Goal: Transaction & Acquisition: Purchase product/service

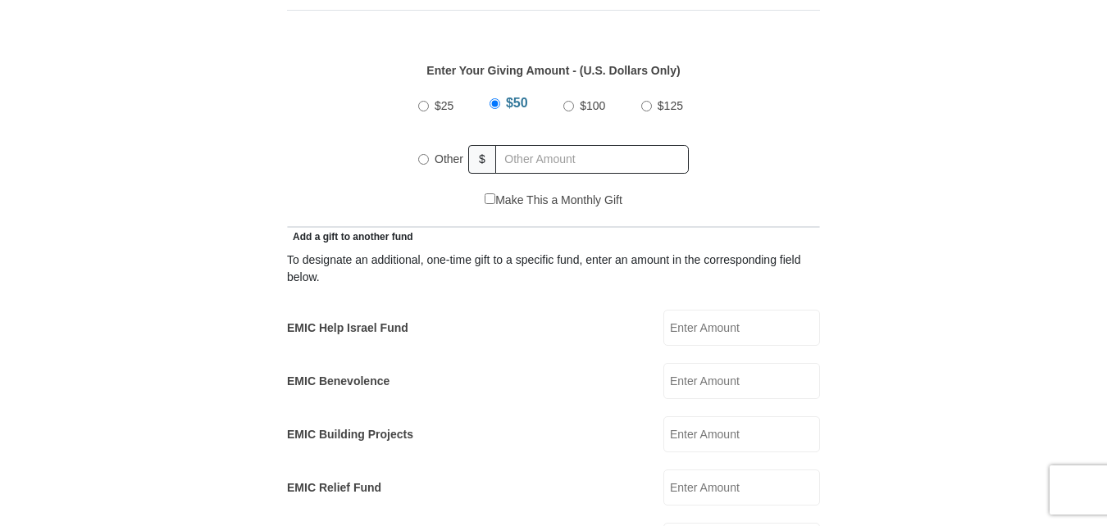
scroll to position [767, 0]
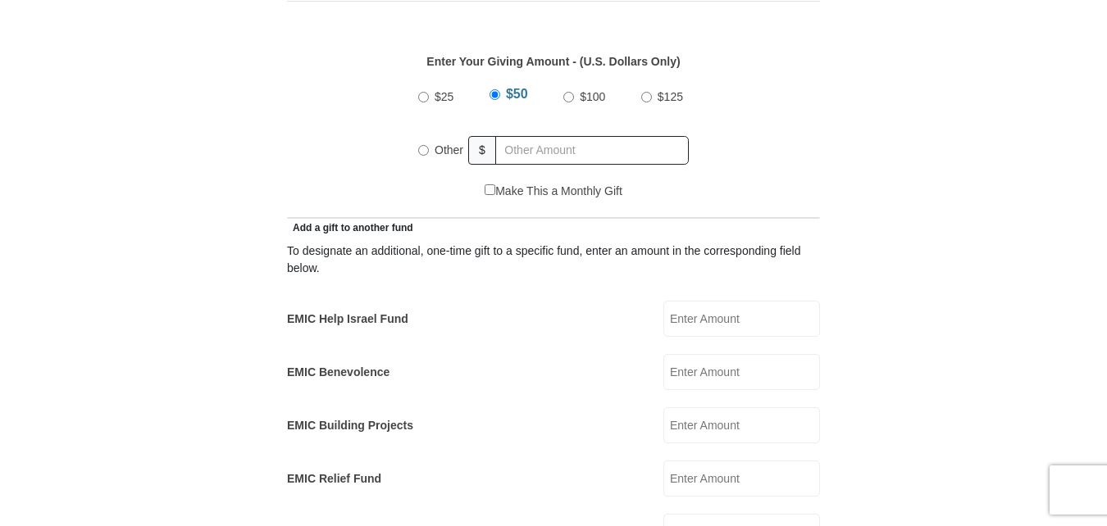
click at [425, 145] on input "Other" at bounding box center [423, 150] width 11 height 11
radio input "true"
type input "400.00"
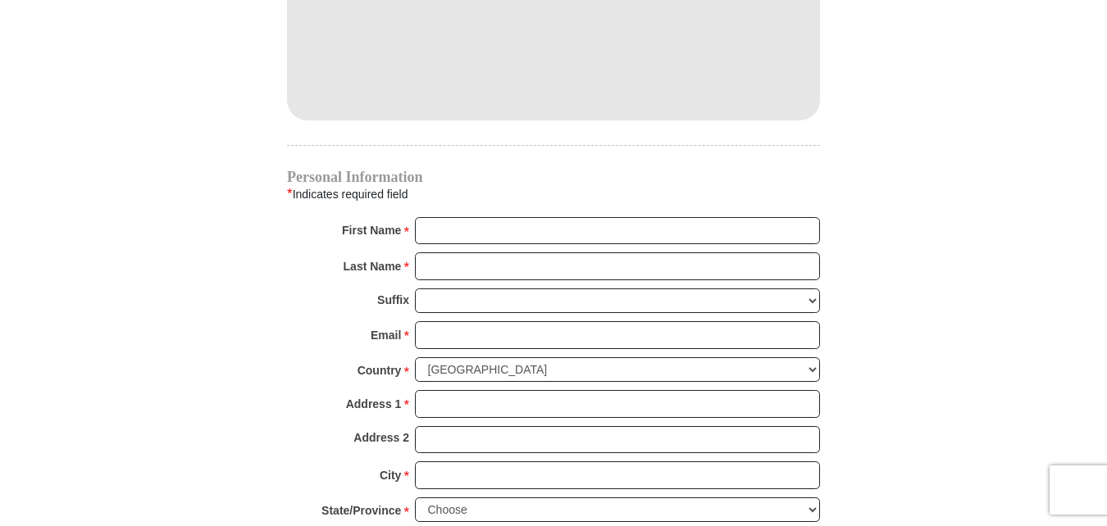
scroll to position [1554, 0]
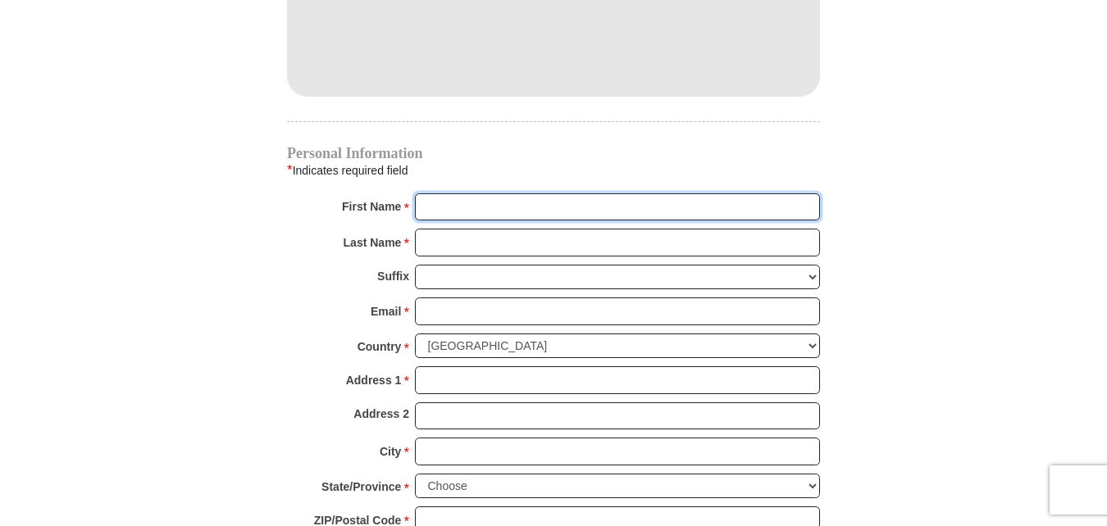
click at [691, 193] on input "First Name *" at bounding box center [617, 207] width 405 height 28
type input "[PERSON_NAME]"
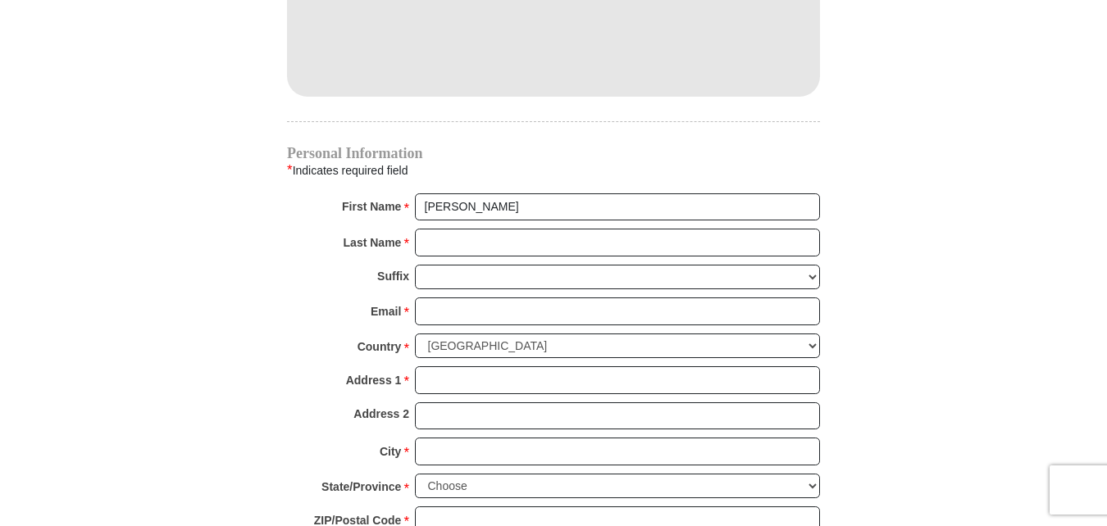
type input "50.00"
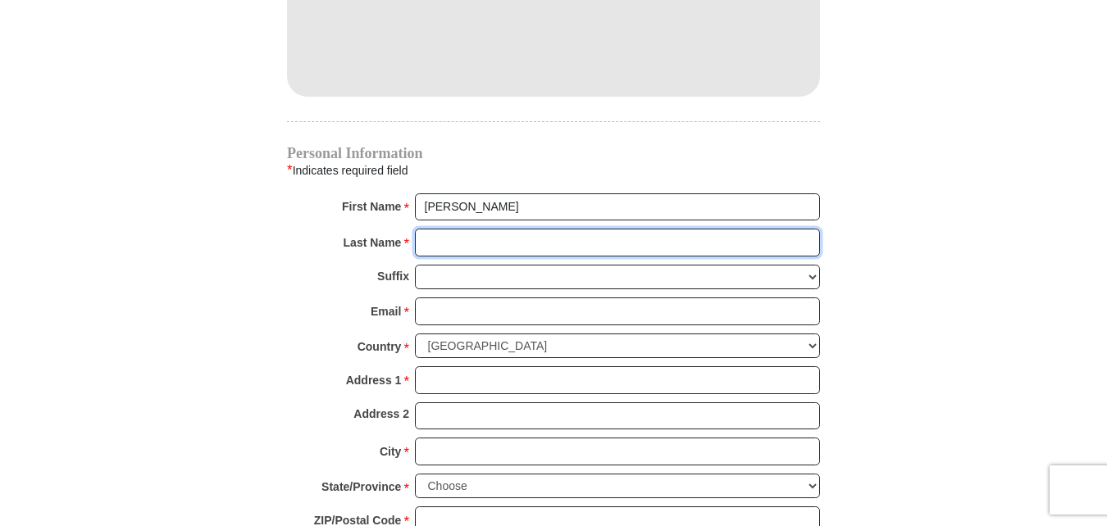
type input "Holland"
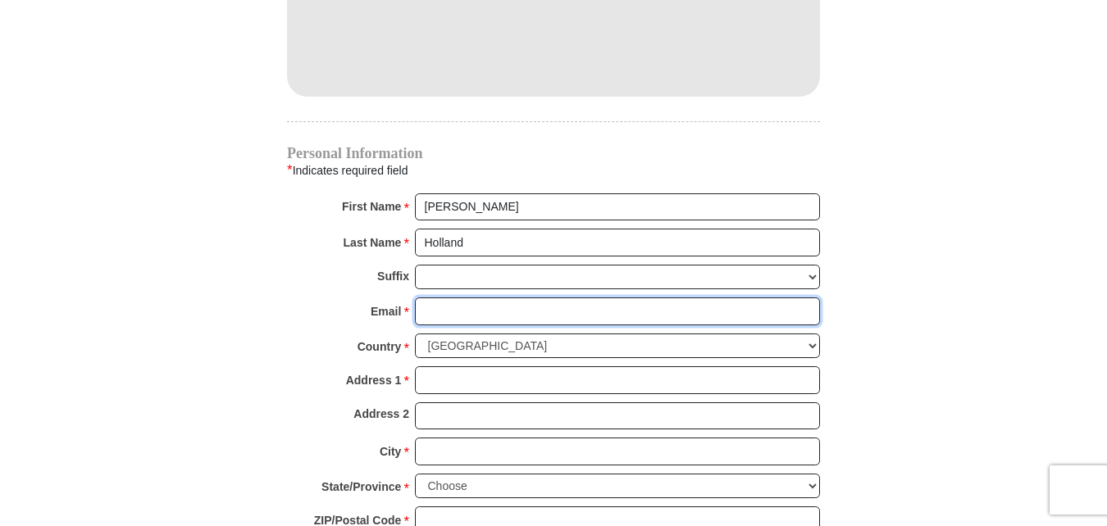
type input "[EMAIL_ADDRESS][DOMAIN_NAME]"
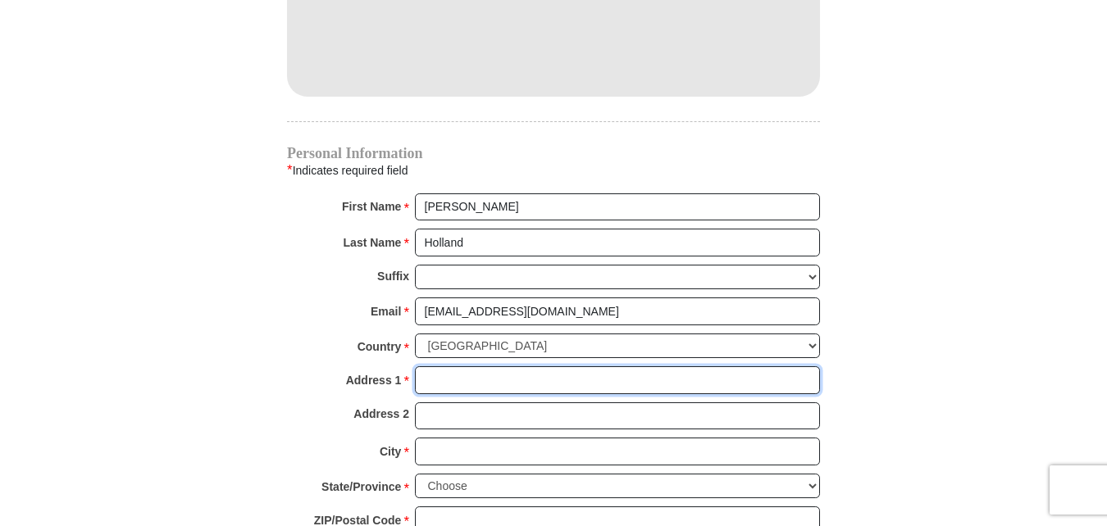
type input "[STREET_ADDRESS]"
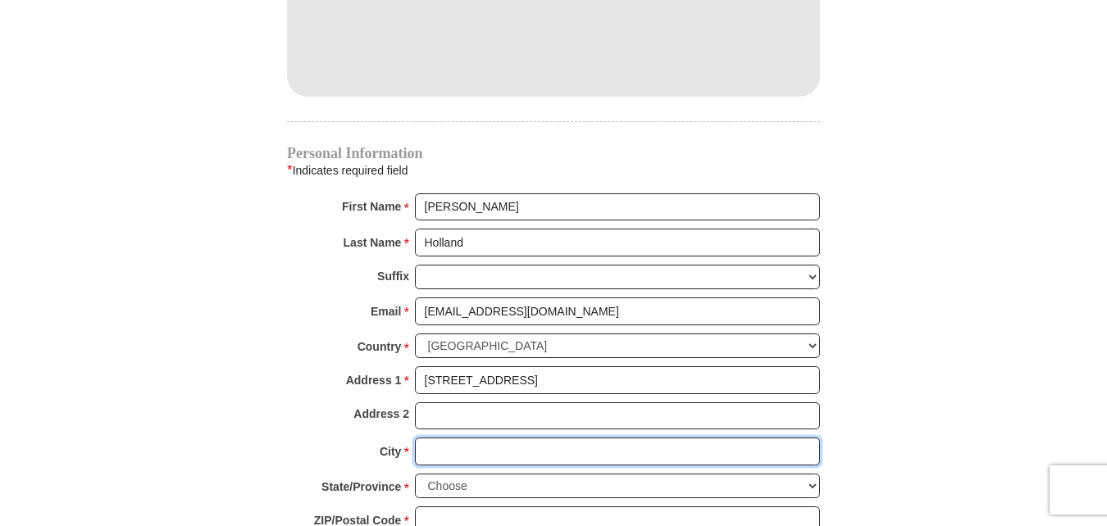
type input "[GEOGRAPHIC_DATA]"
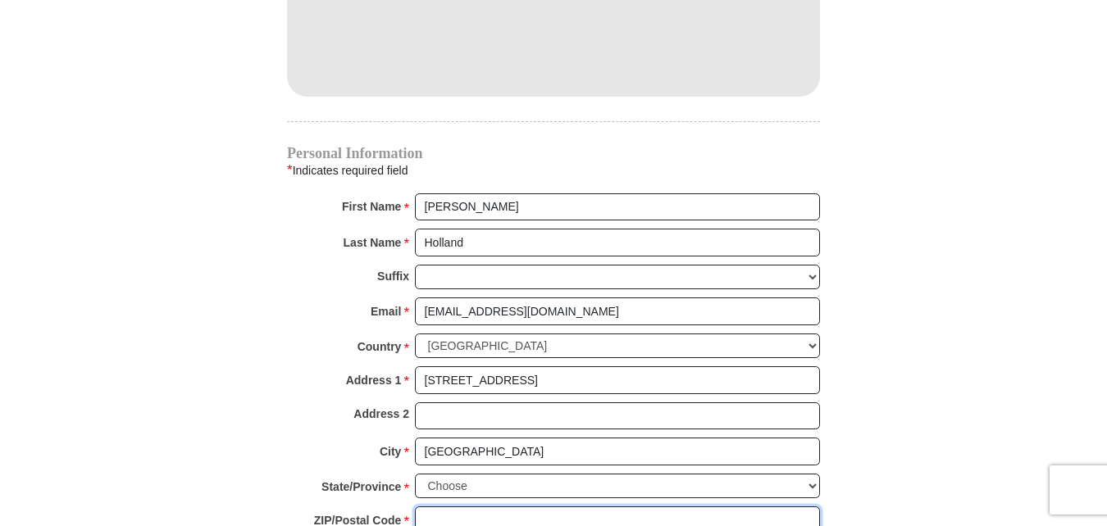
type input "76137"
type input "9185686203"
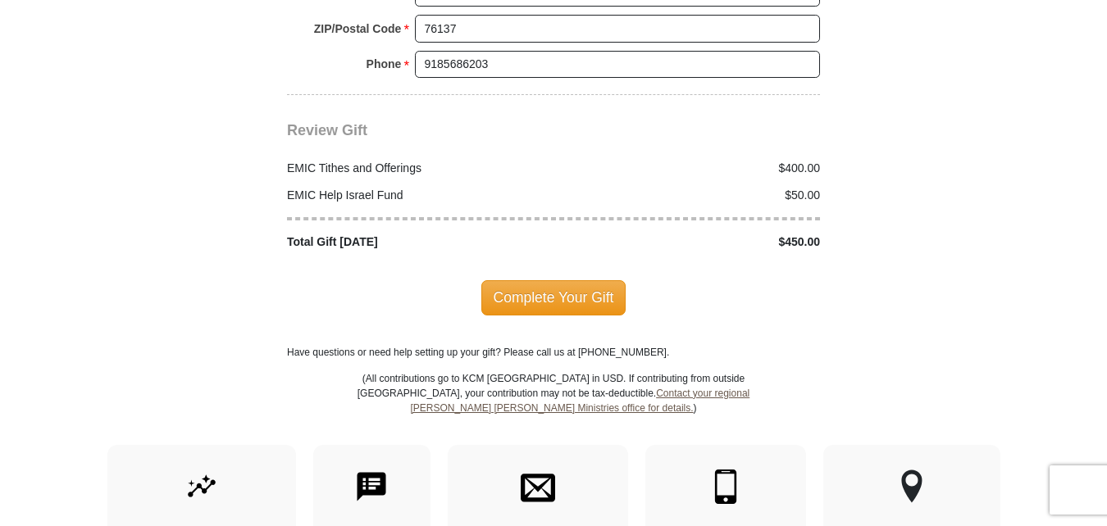
scroll to position [2032, 0]
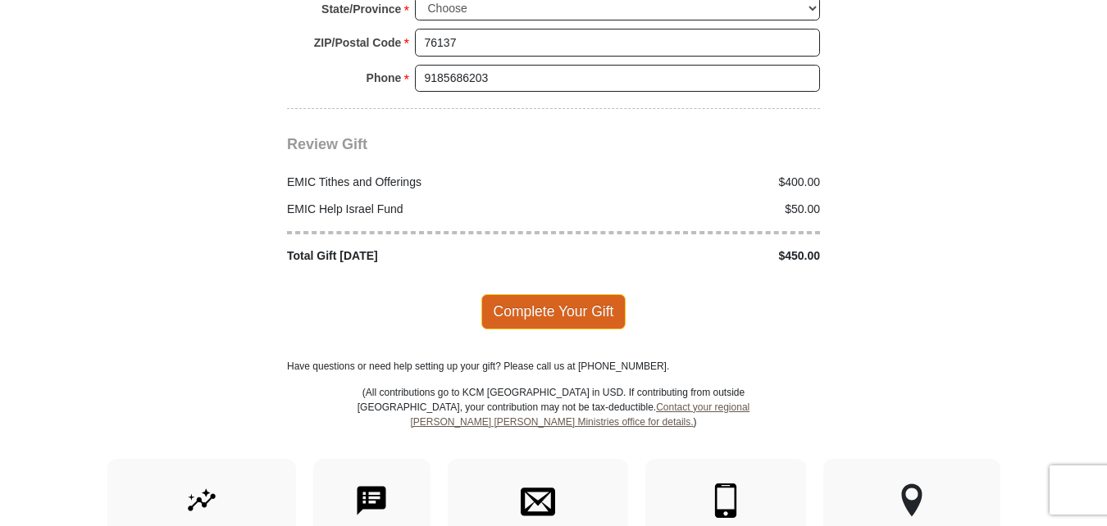
click at [540, 294] on span "Complete Your Gift" at bounding box center [553, 311] width 145 height 34
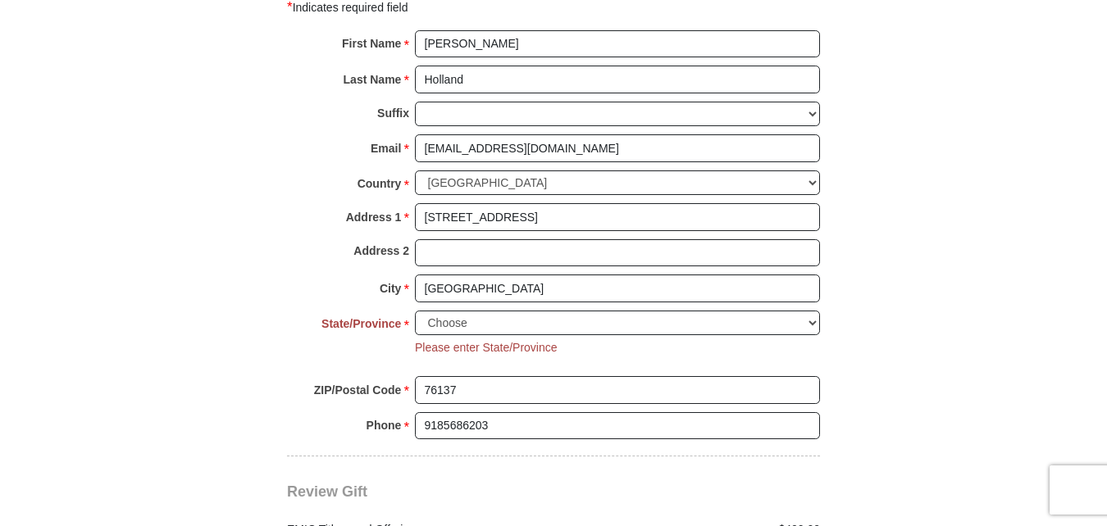
scroll to position [1680, 0]
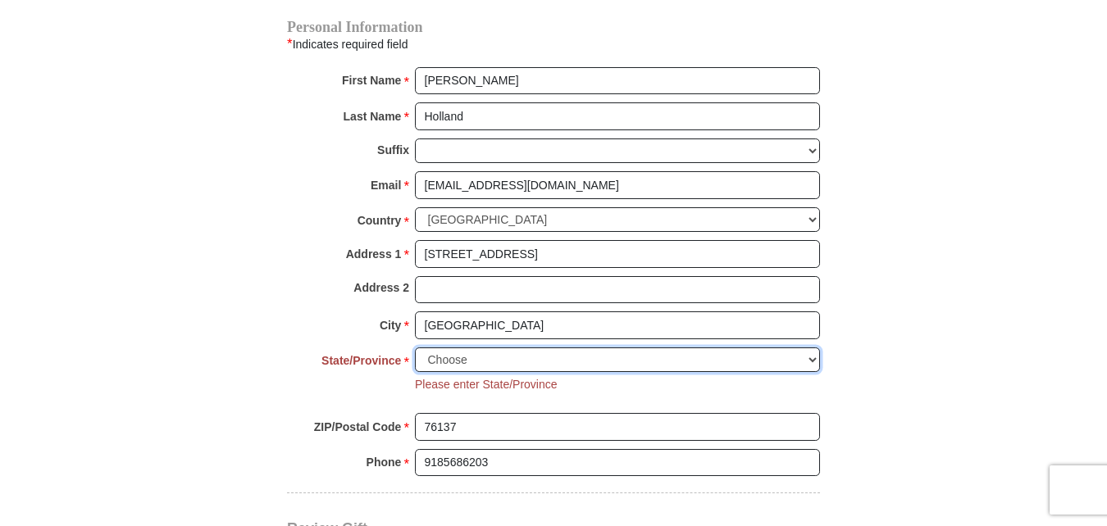
click at [812, 348] on select "Choose [US_STATE] [US_STATE] [US_STATE] [US_STATE] [US_STATE] Armed Forces Amer…" at bounding box center [617, 360] width 405 height 25
select select "[GEOGRAPHIC_DATA]"
click at [415, 348] on select "Choose [US_STATE] [US_STATE] [US_STATE] [US_STATE] [US_STATE] Armed Forces Amer…" at bounding box center [617, 360] width 405 height 25
click at [623, 348] on select "Choose [US_STATE] [US_STATE] [US_STATE] [US_STATE] [US_STATE] Armed Forces Amer…" at bounding box center [617, 360] width 405 height 25
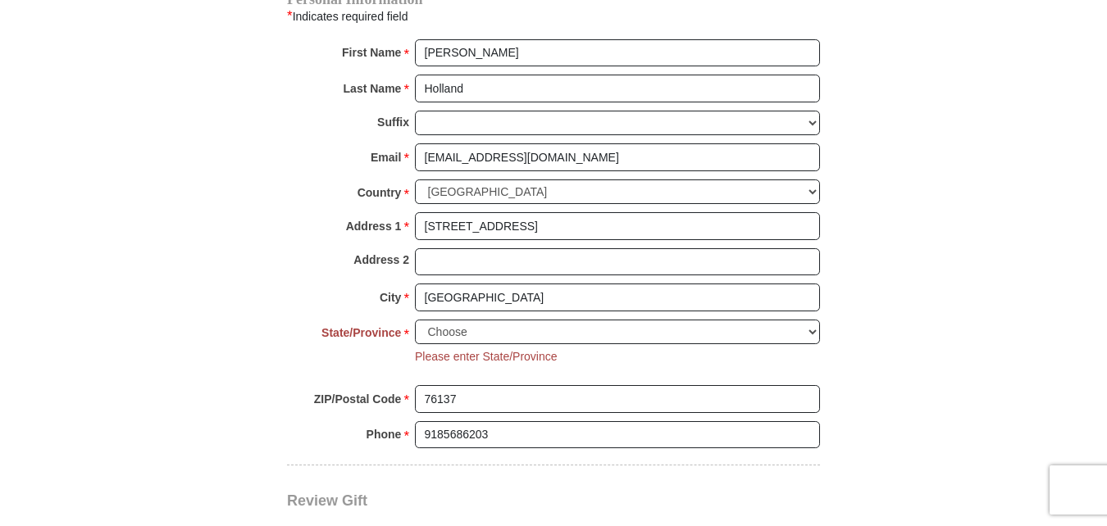
scroll to position [1713, 0]
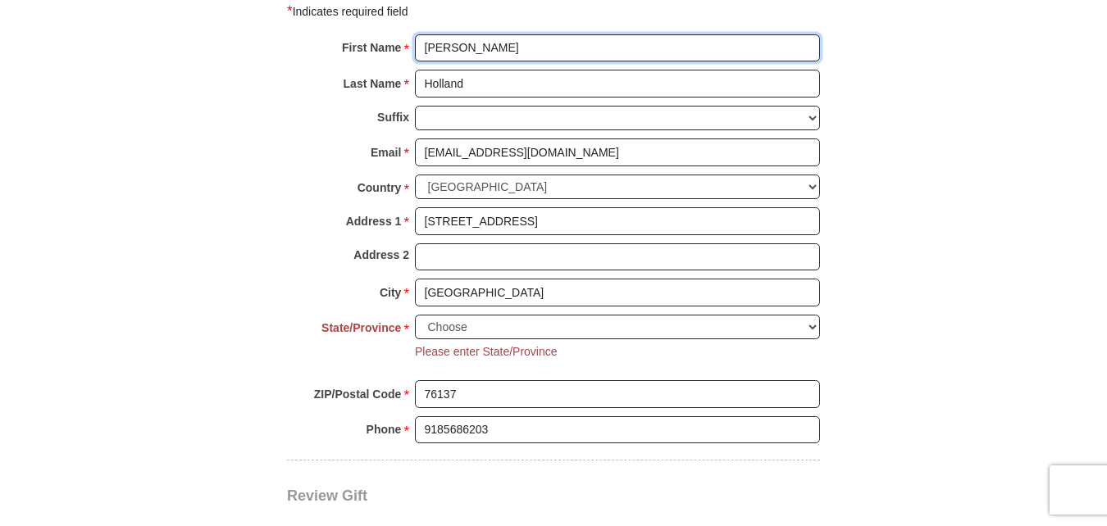
click at [504, 34] on input "[PERSON_NAME]" at bounding box center [617, 48] width 405 height 28
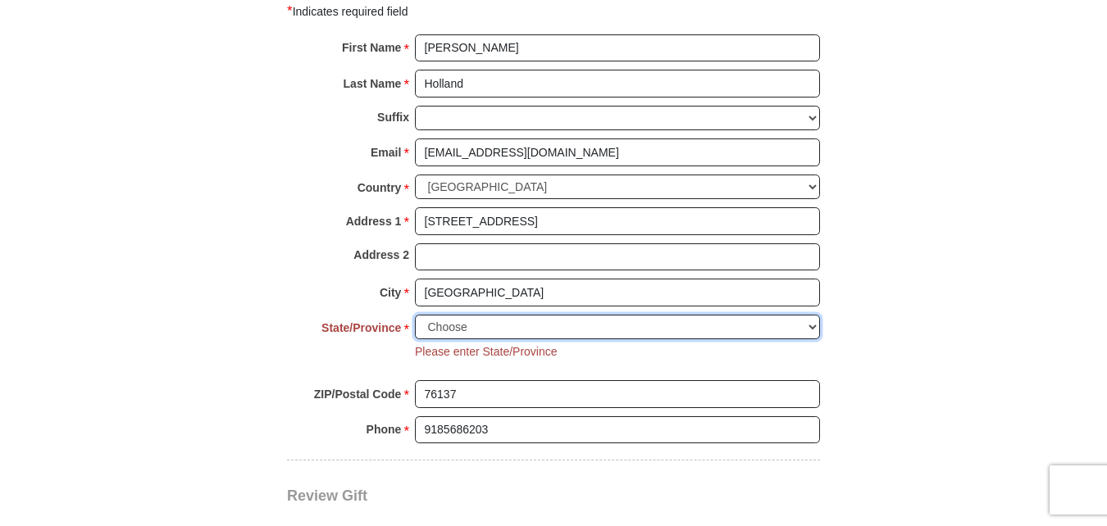
click at [633, 315] on select "Choose [US_STATE] [US_STATE] [US_STATE] [US_STATE] [US_STATE] Armed Forces Amer…" at bounding box center [617, 327] width 405 height 25
click at [415, 315] on select "Choose [US_STATE] [US_STATE] [US_STATE] [US_STATE] [US_STATE] Armed Forces Amer…" at bounding box center [617, 327] width 405 height 25
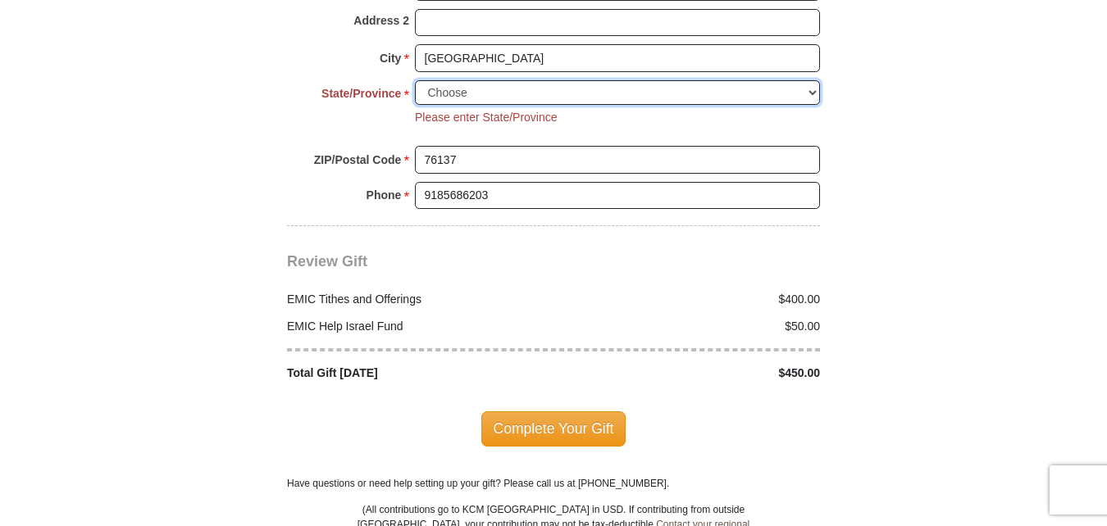
scroll to position [1942, 0]
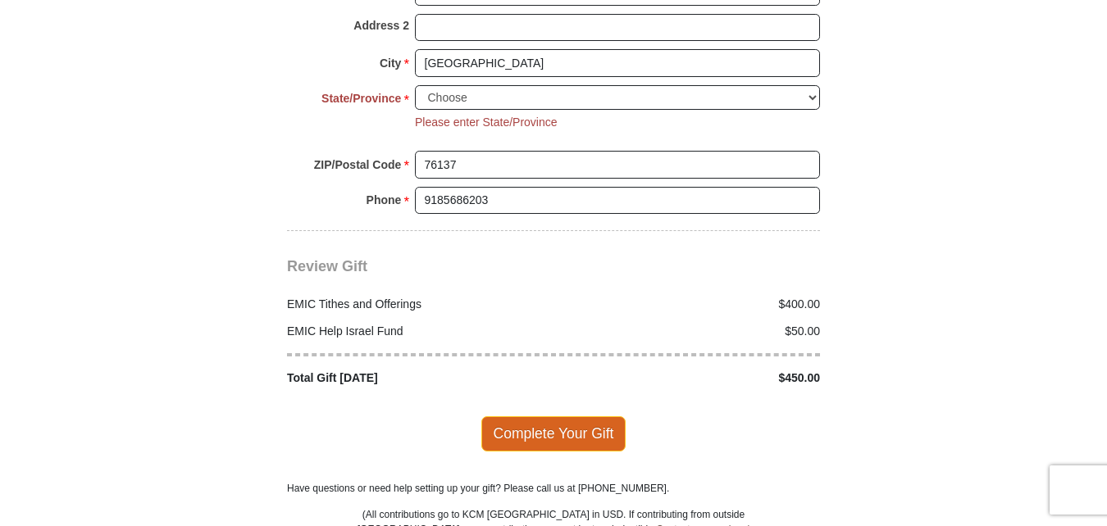
click at [566, 416] on span "Complete Your Gift" at bounding box center [553, 433] width 145 height 34
